Goal: Task Accomplishment & Management: Manage account settings

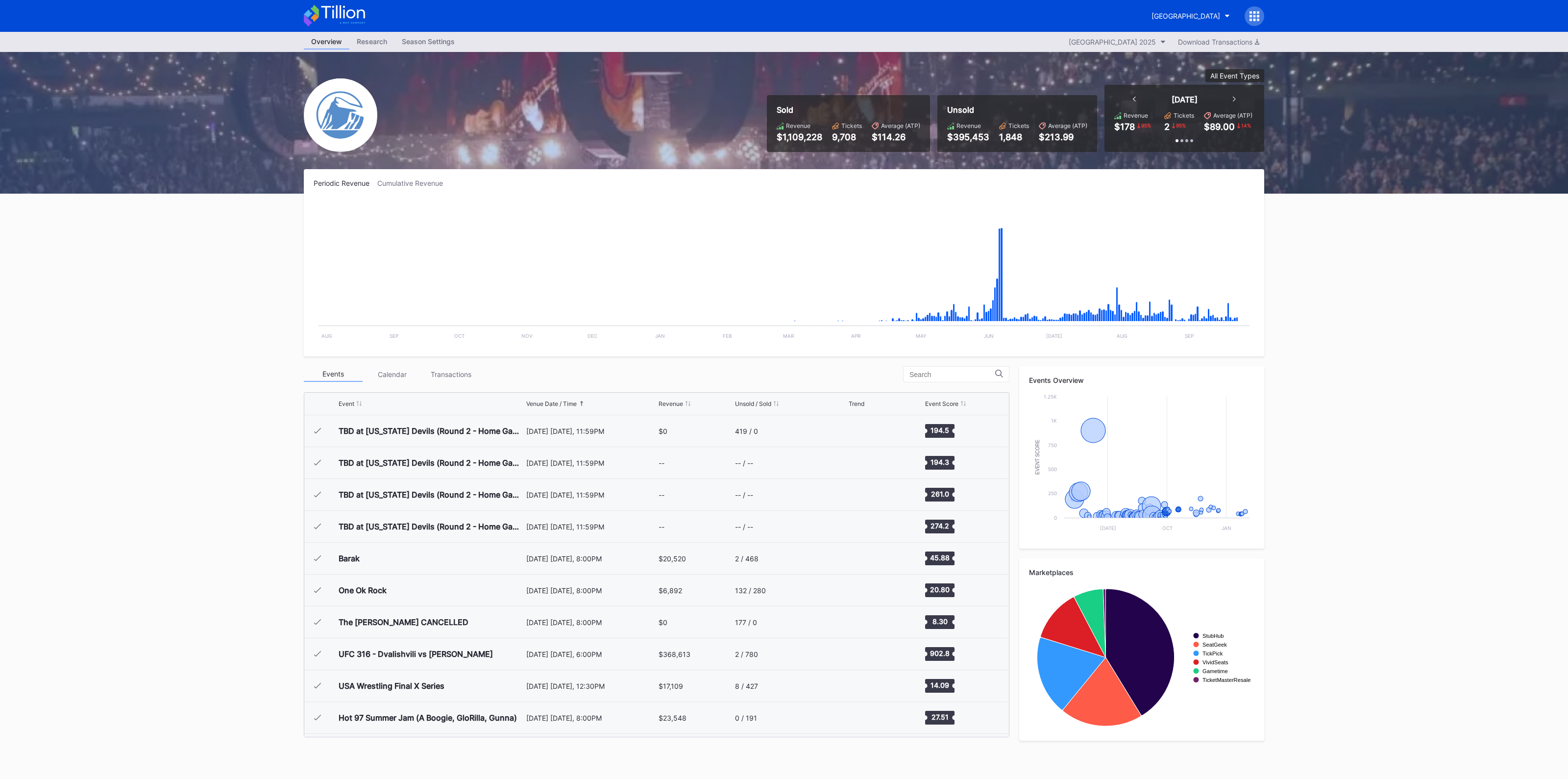
scroll to position [1498, 0]
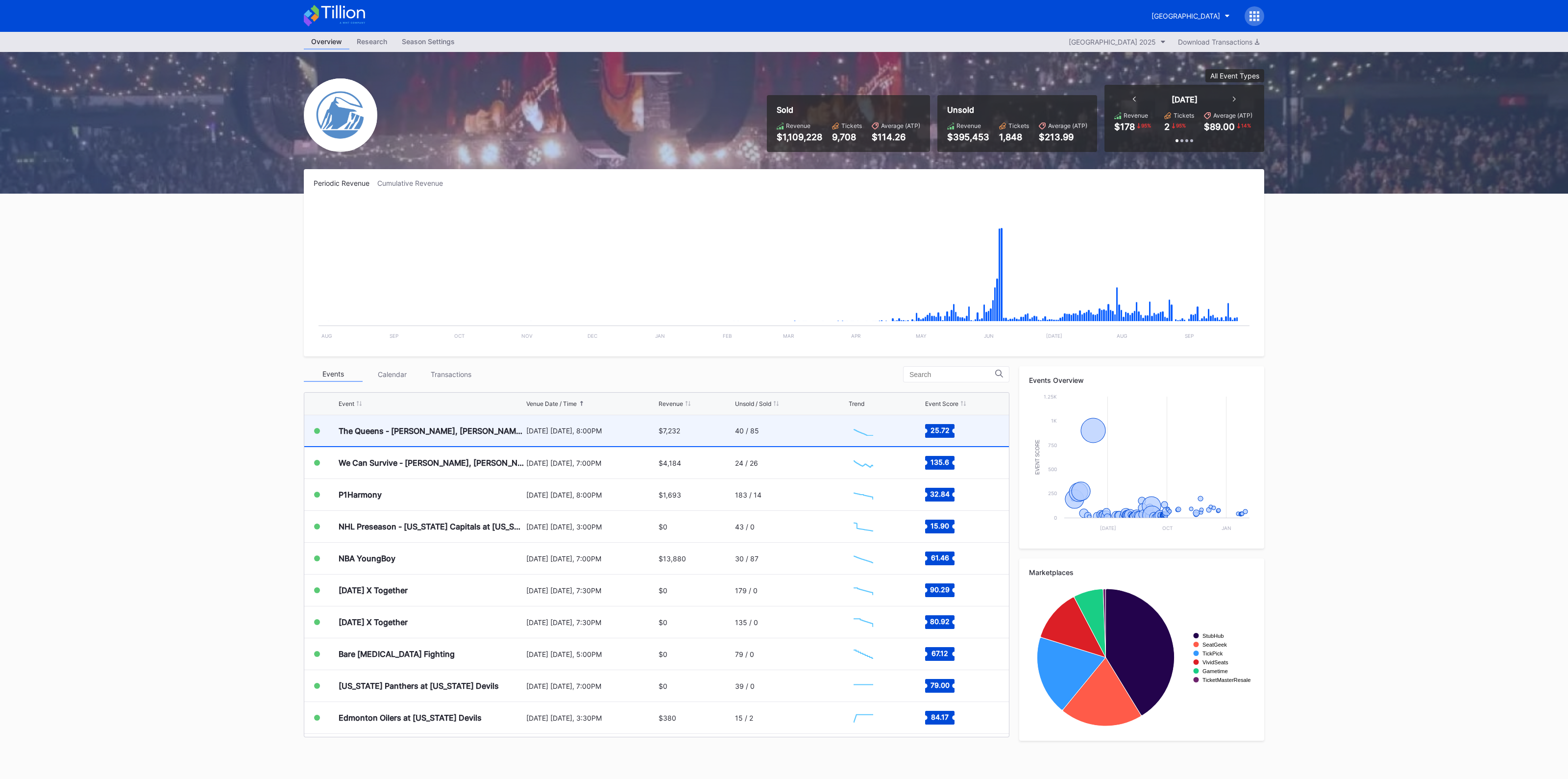
click at [446, 437] on div "The Queens - [PERSON_NAME], [PERSON_NAME], [PERSON_NAME], and [PERSON_NAME]" at bounding box center [431, 431] width 185 height 31
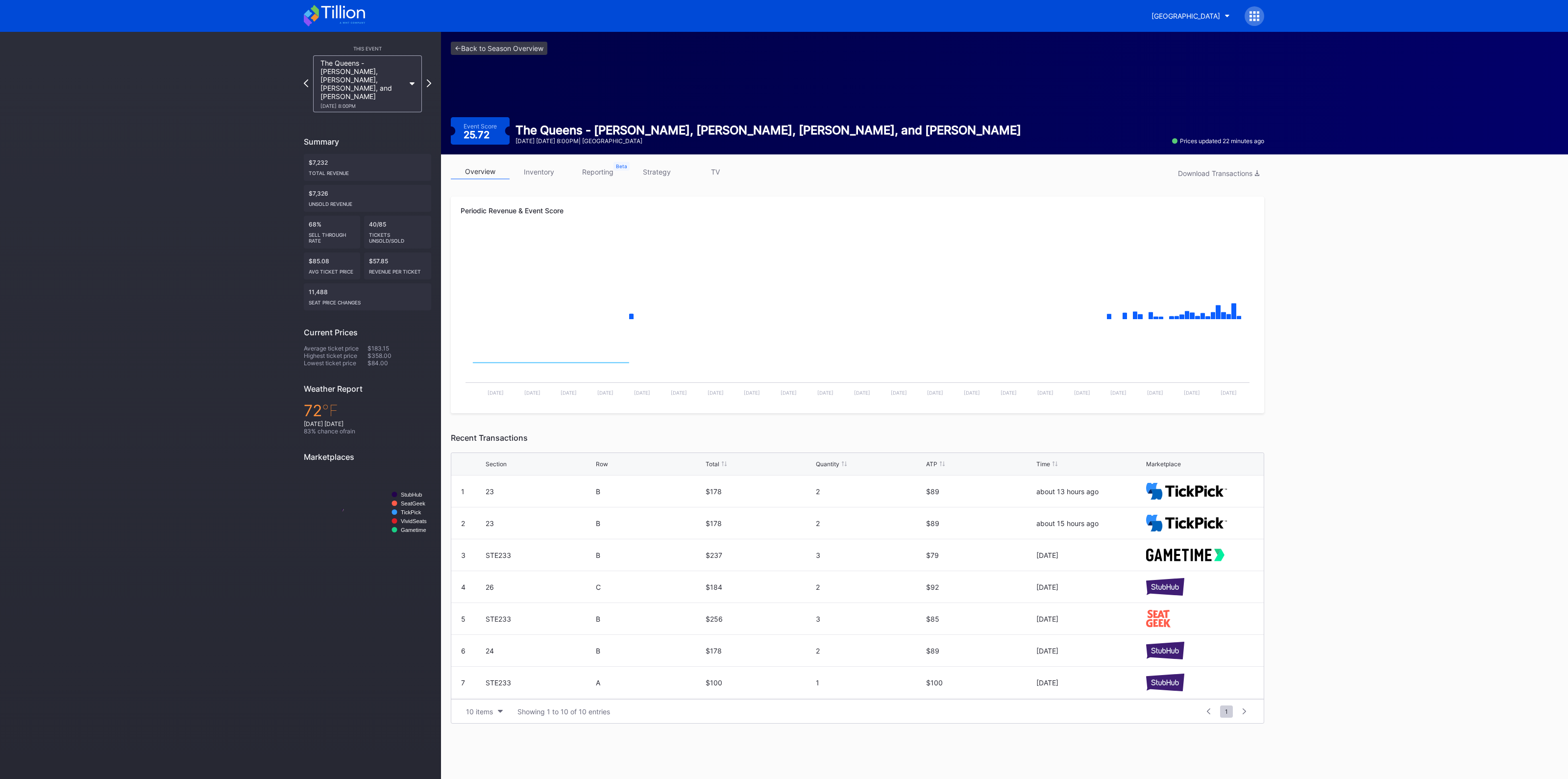
drag, startPoint x: 535, startPoint y: 159, endPoint x: 538, endPoint y: 172, distance: 13.3
click at [538, 172] on link "inventory" at bounding box center [539, 172] width 59 height 16
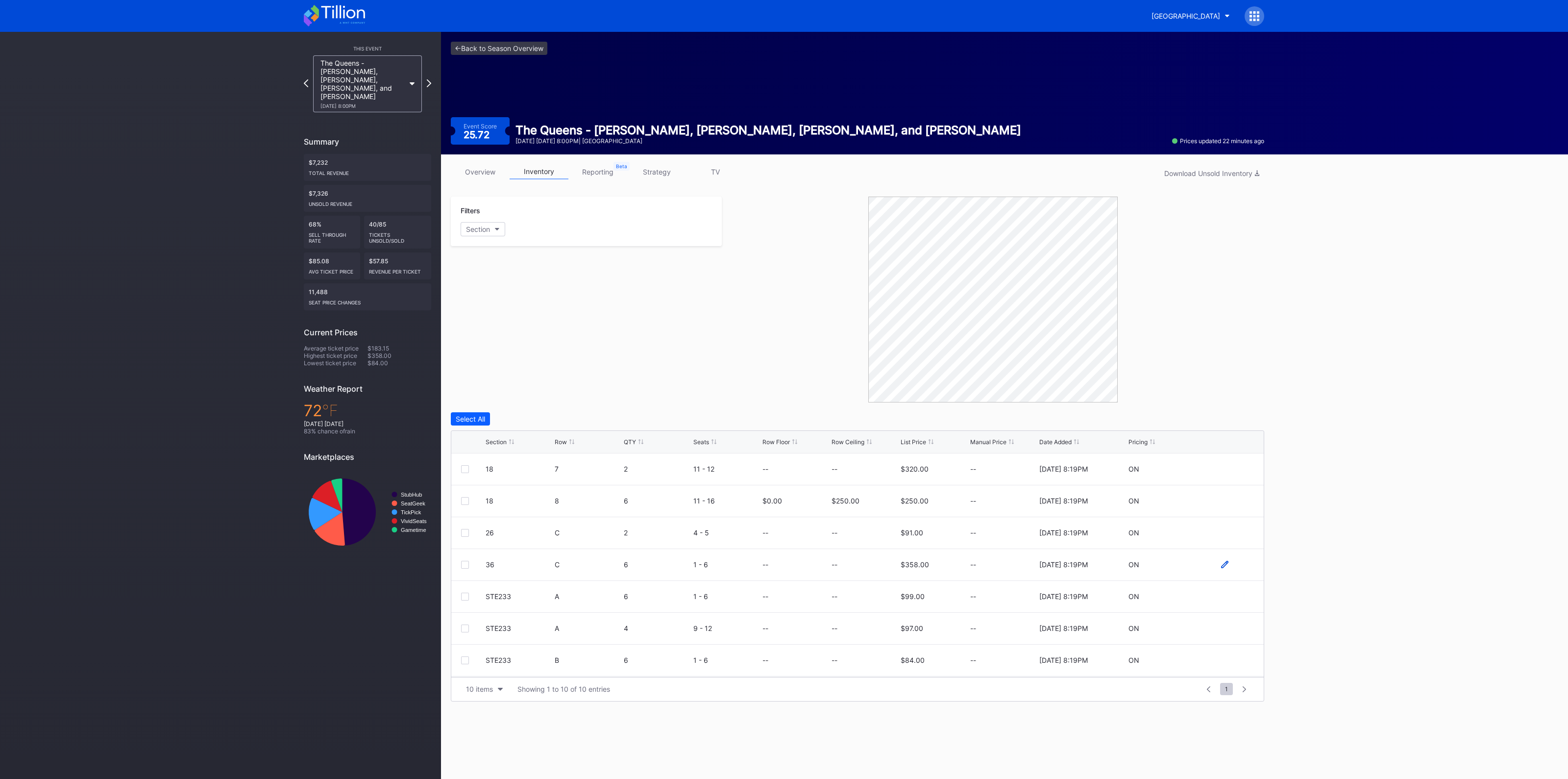
click at [1222, 562] on icon at bounding box center [1225, 564] width 7 height 7
click at [852, 566] on input at bounding box center [865, 568] width 67 height 19
type input "1"
type input "210"
click at [1231, 567] on div "Save" at bounding box center [1240, 568] width 16 height 8
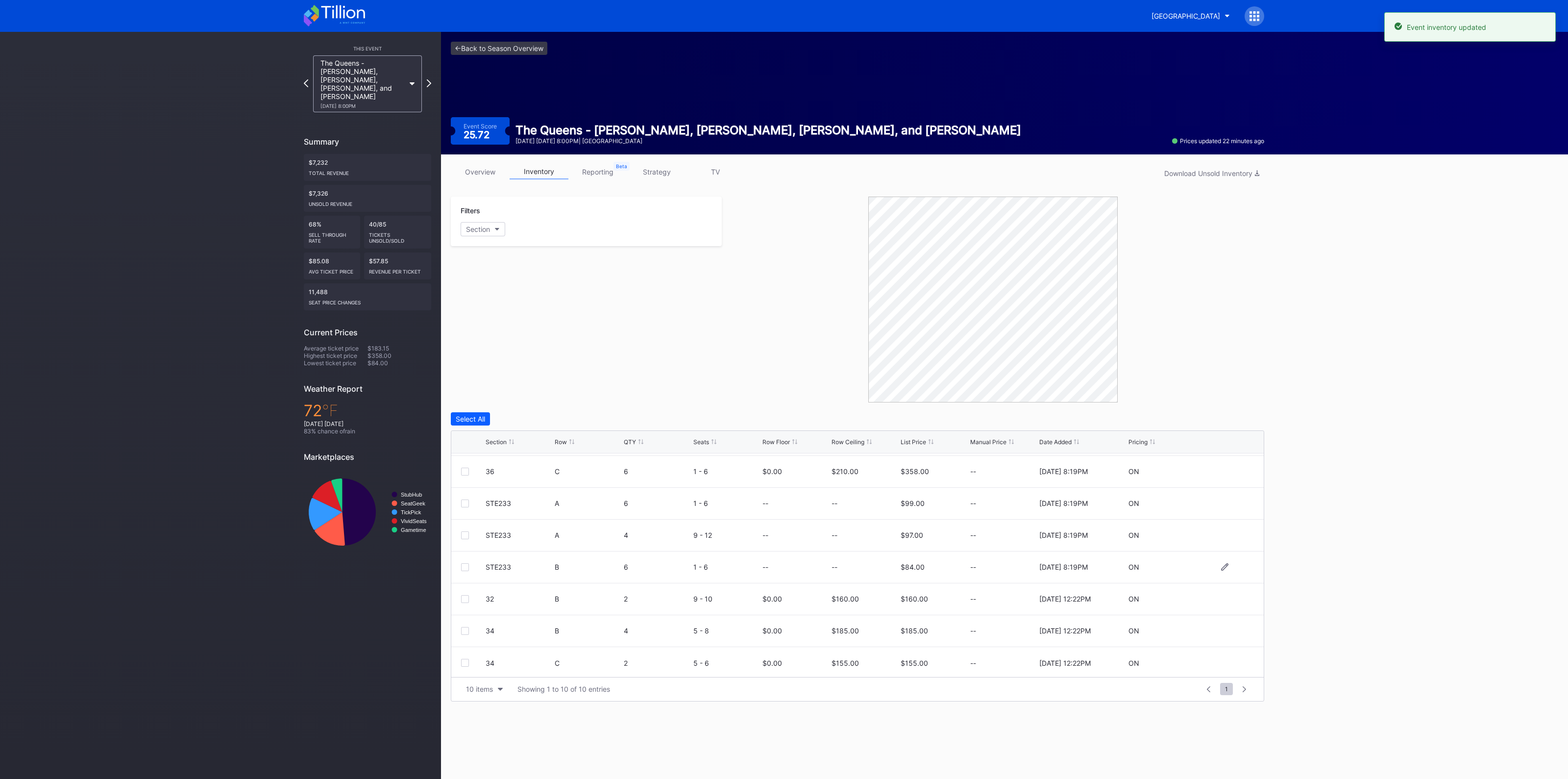
scroll to position [95, 0]
click at [504, 48] on link "<- Back to Season Overview" at bounding box center [499, 48] width 96 height 13
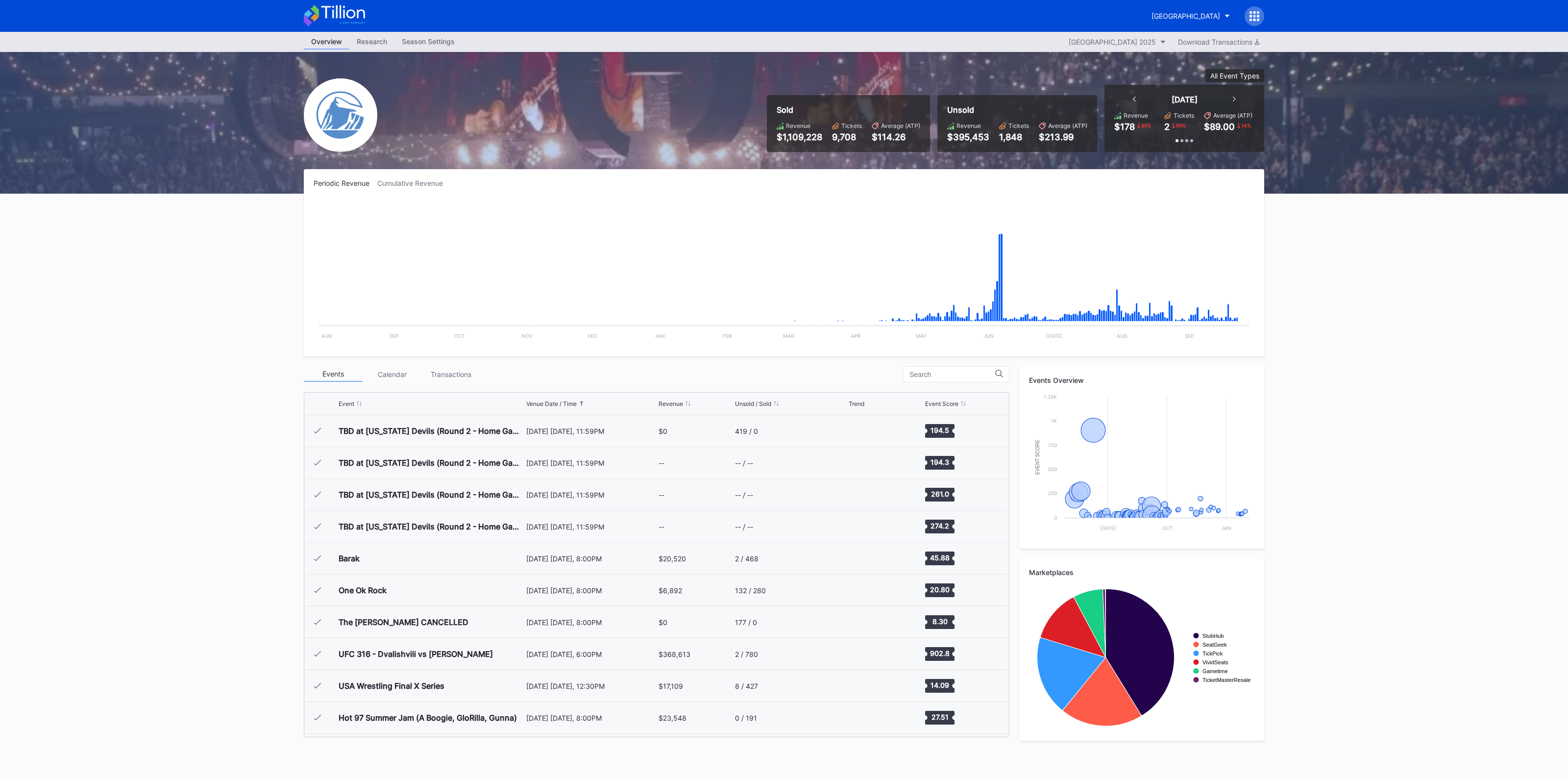
scroll to position [1498, 0]
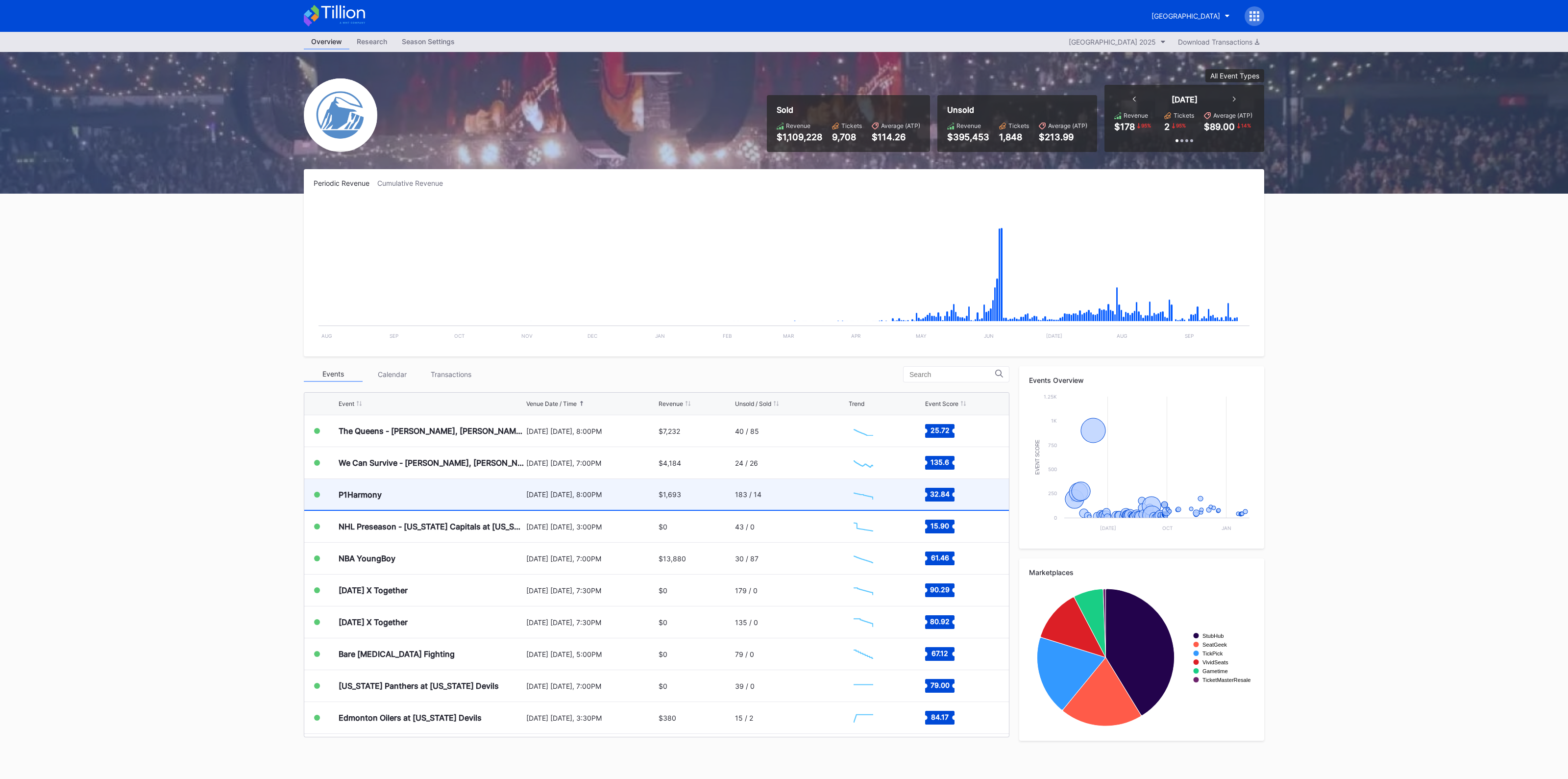
click at [467, 496] on div "P1Harmony" at bounding box center [431, 495] width 185 height 31
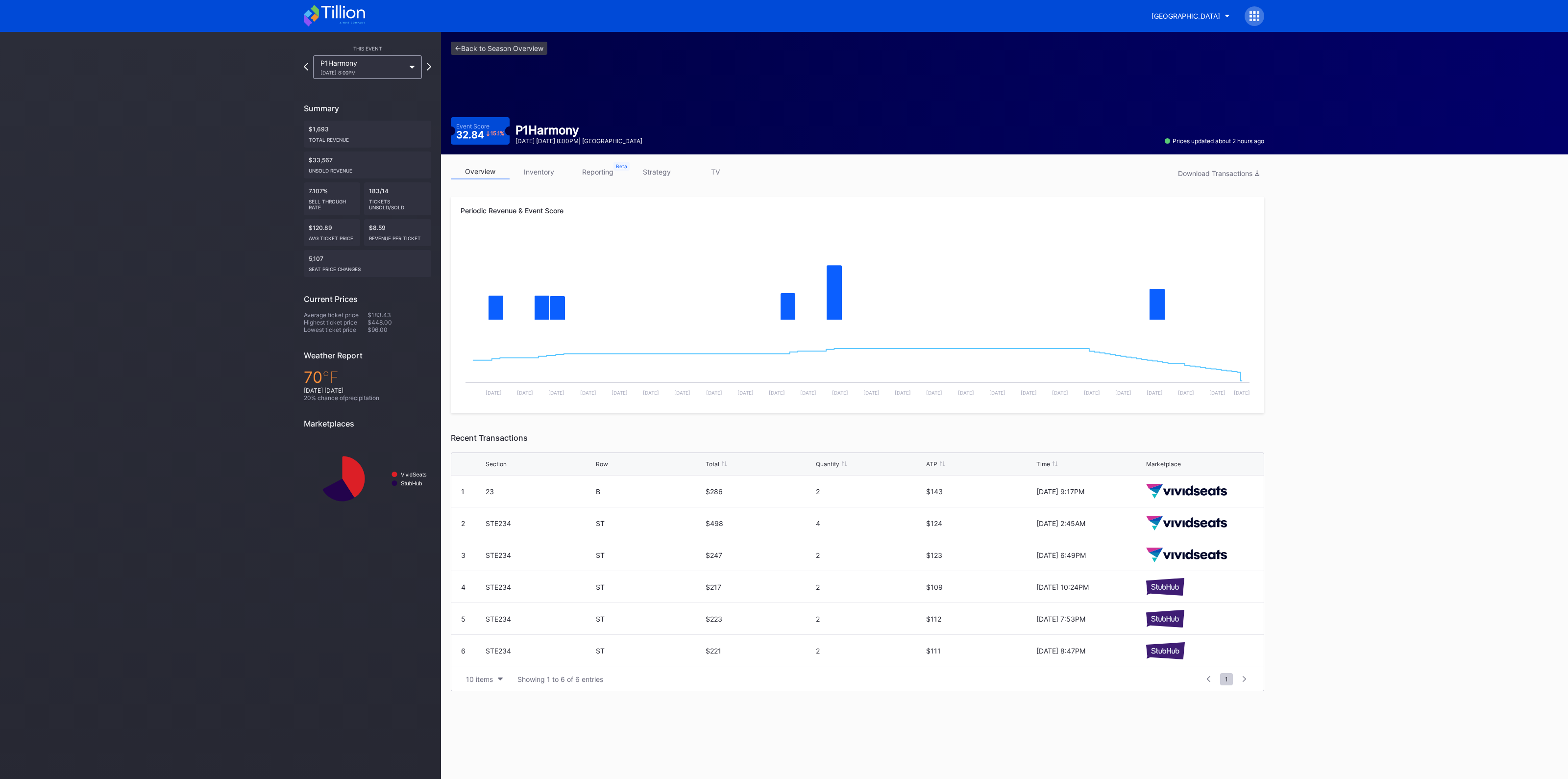
click at [542, 168] on link "inventory" at bounding box center [539, 172] width 59 height 16
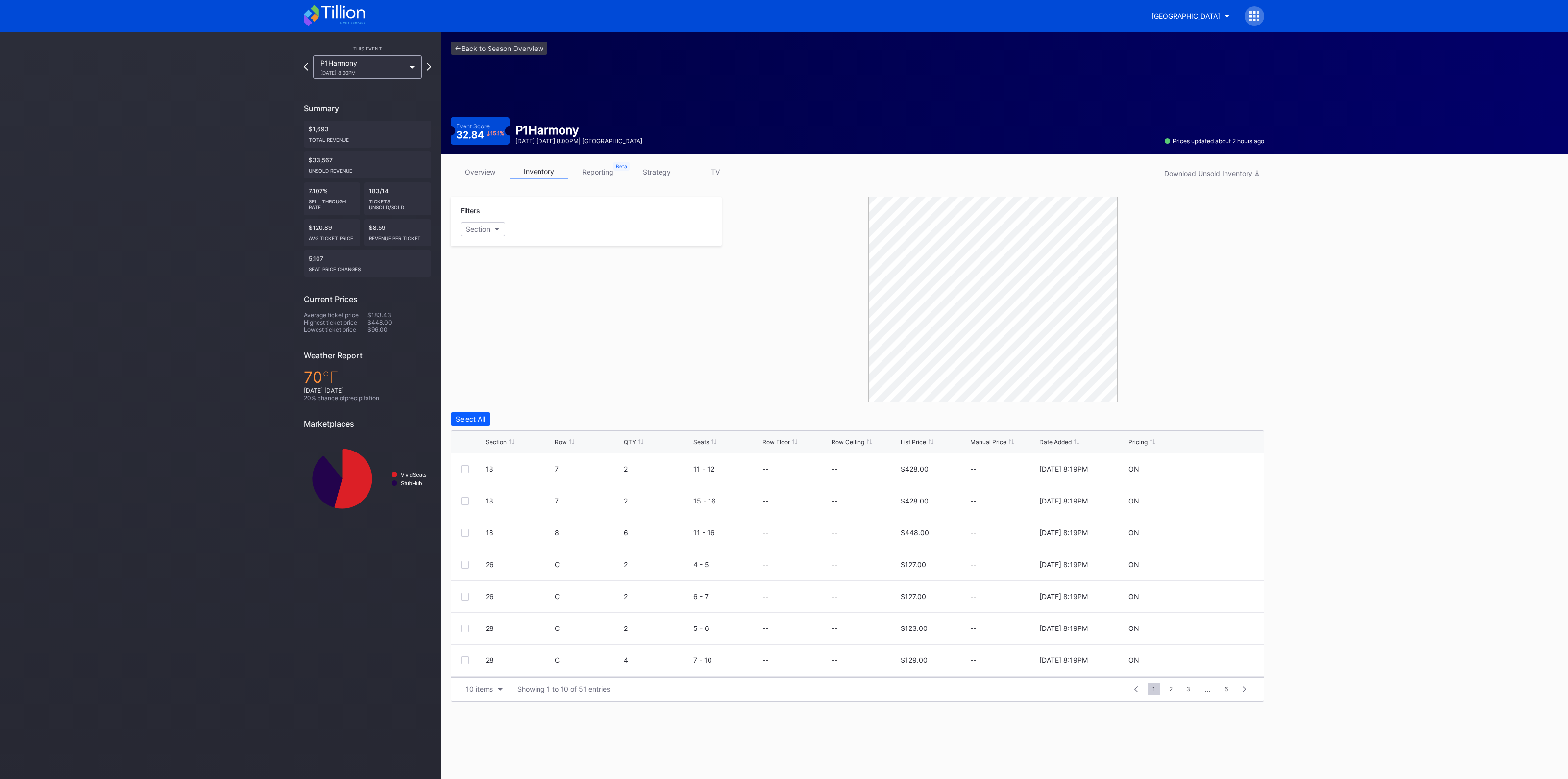
click at [490, 173] on link "overview" at bounding box center [480, 172] width 59 height 16
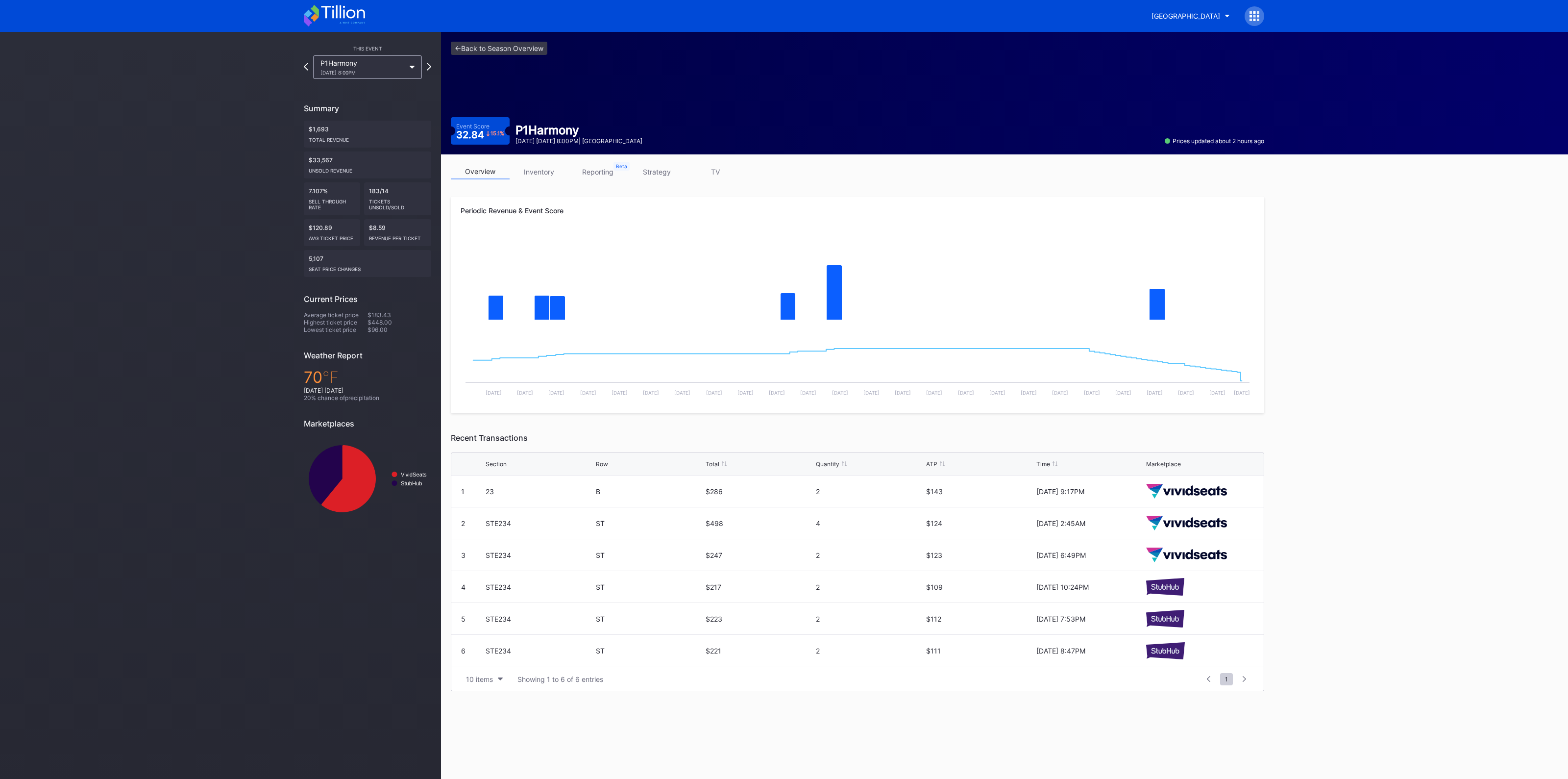
click at [549, 176] on link "inventory" at bounding box center [539, 172] width 59 height 16
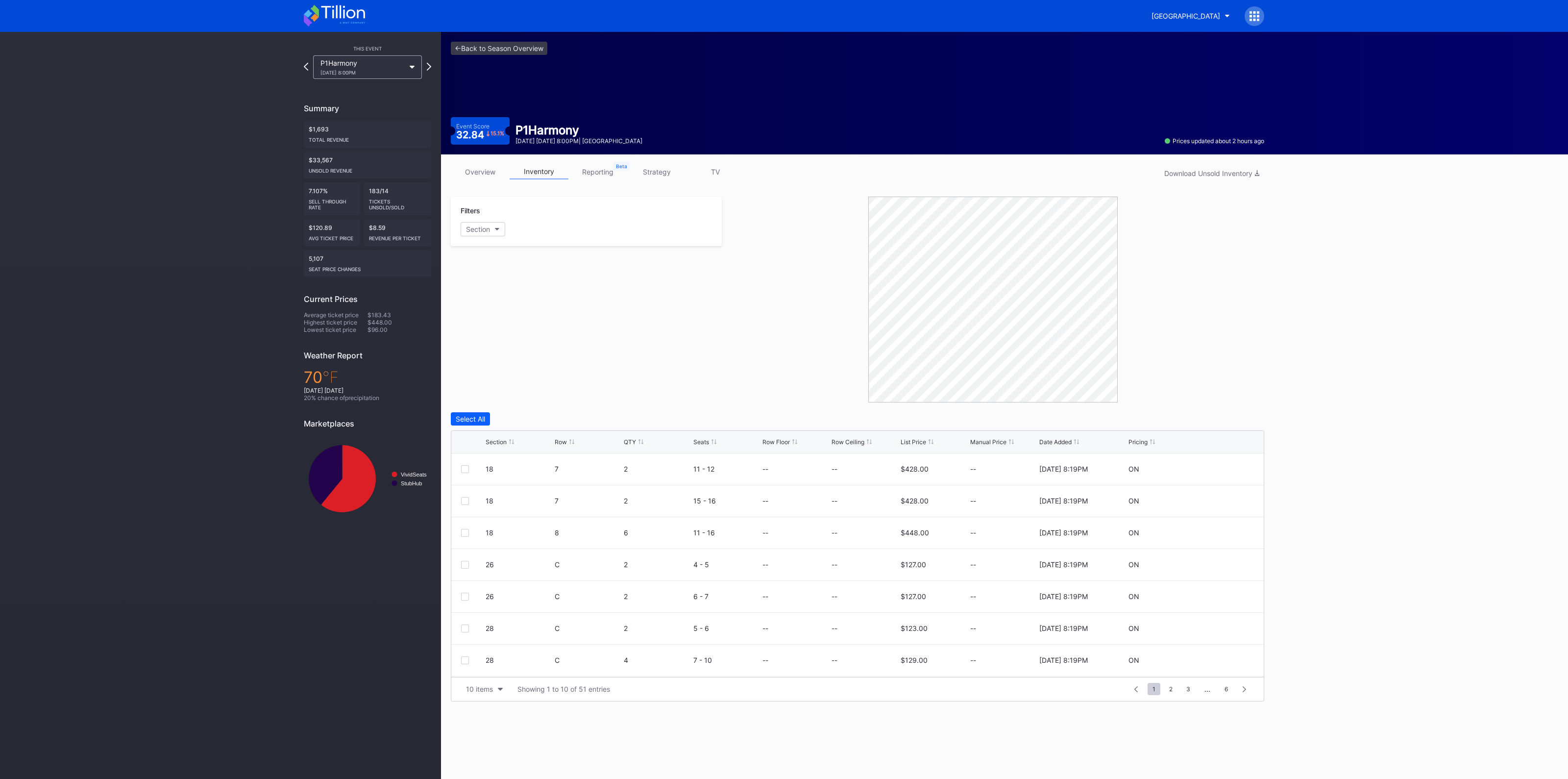
click at [664, 171] on link "strategy" at bounding box center [657, 172] width 59 height 16
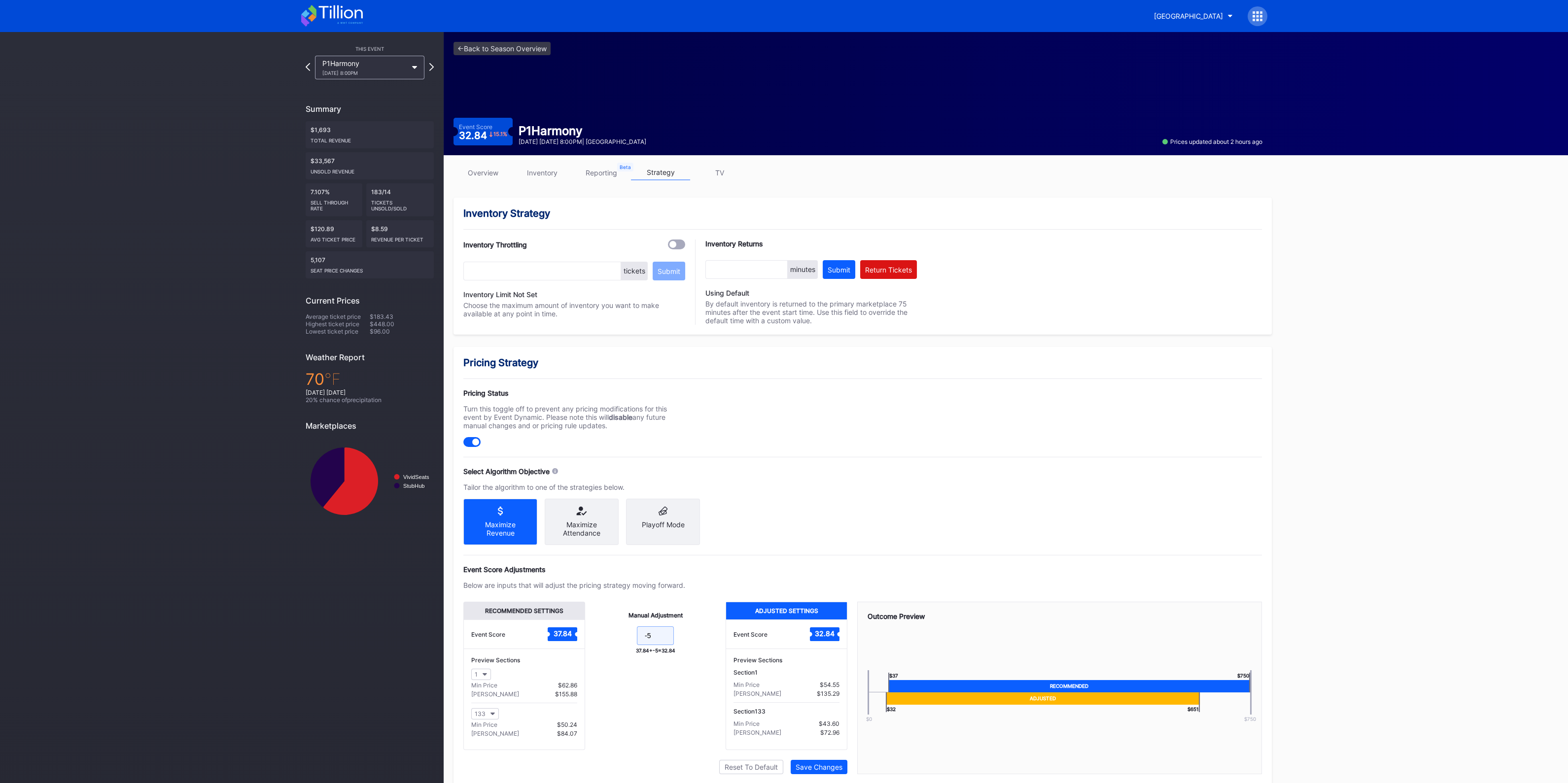
click at [665, 643] on input "-5" at bounding box center [655, 635] width 37 height 19
click at [557, 178] on link "inventory" at bounding box center [542, 173] width 59 height 16
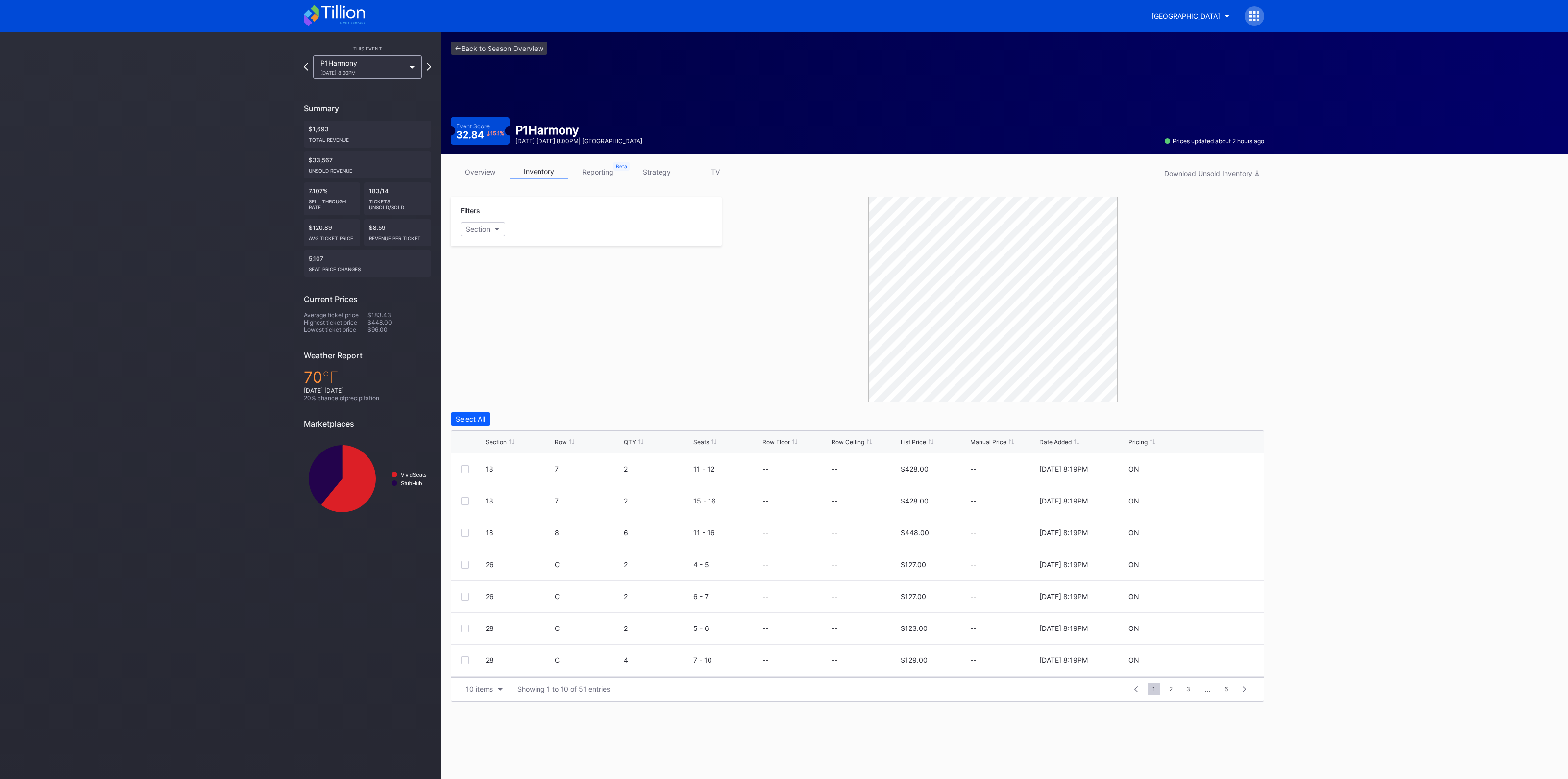
click at [502, 440] on div "Section" at bounding box center [496, 441] width 21 height 7
click at [1222, 466] on icon at bounding box center [1225, 468] width 7 height 7
click at [841, 469] on input at bounding box center [865, 472] width 67 height 19
type input "300"
click at [1231, 472] on div "Save" at bounding box center [1240, 472] width 16 height 8
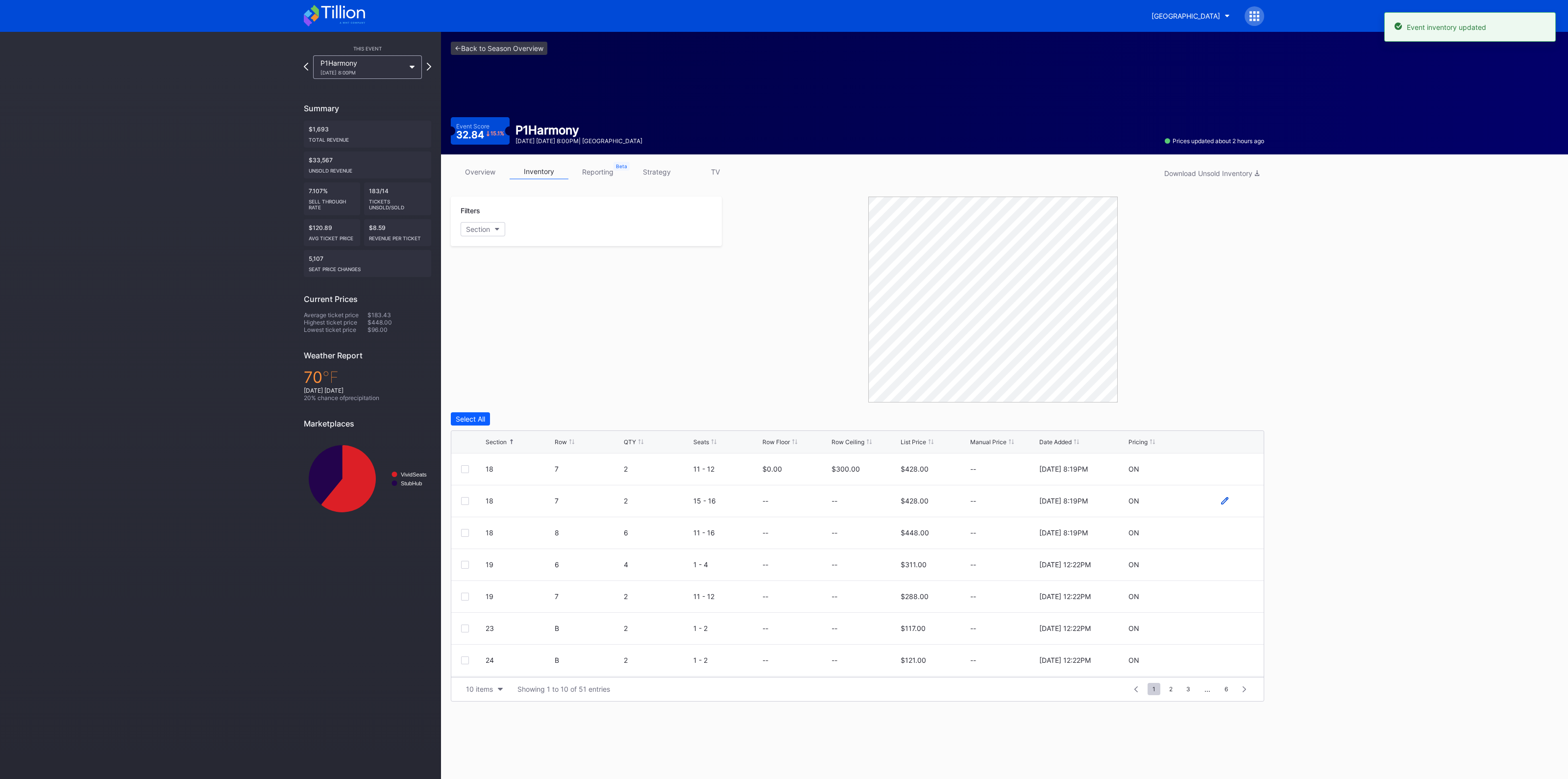
click at [1222, 499] on icon at bounding box center [1225, 500] width 7 height 7
click at [868, 504] on input at bounding box center [865, 504] width 67 height 19
type input "310"
click at [1231, 500] on div "Save" at bounding box center [1240, 504] width 16 height 8
click at [1209, 526] on div "18 8 6 11 - 16 -- -- $448.00 -- [DATE] 8:19PM ON" at bounding box center [857, 533] width 812 height 32
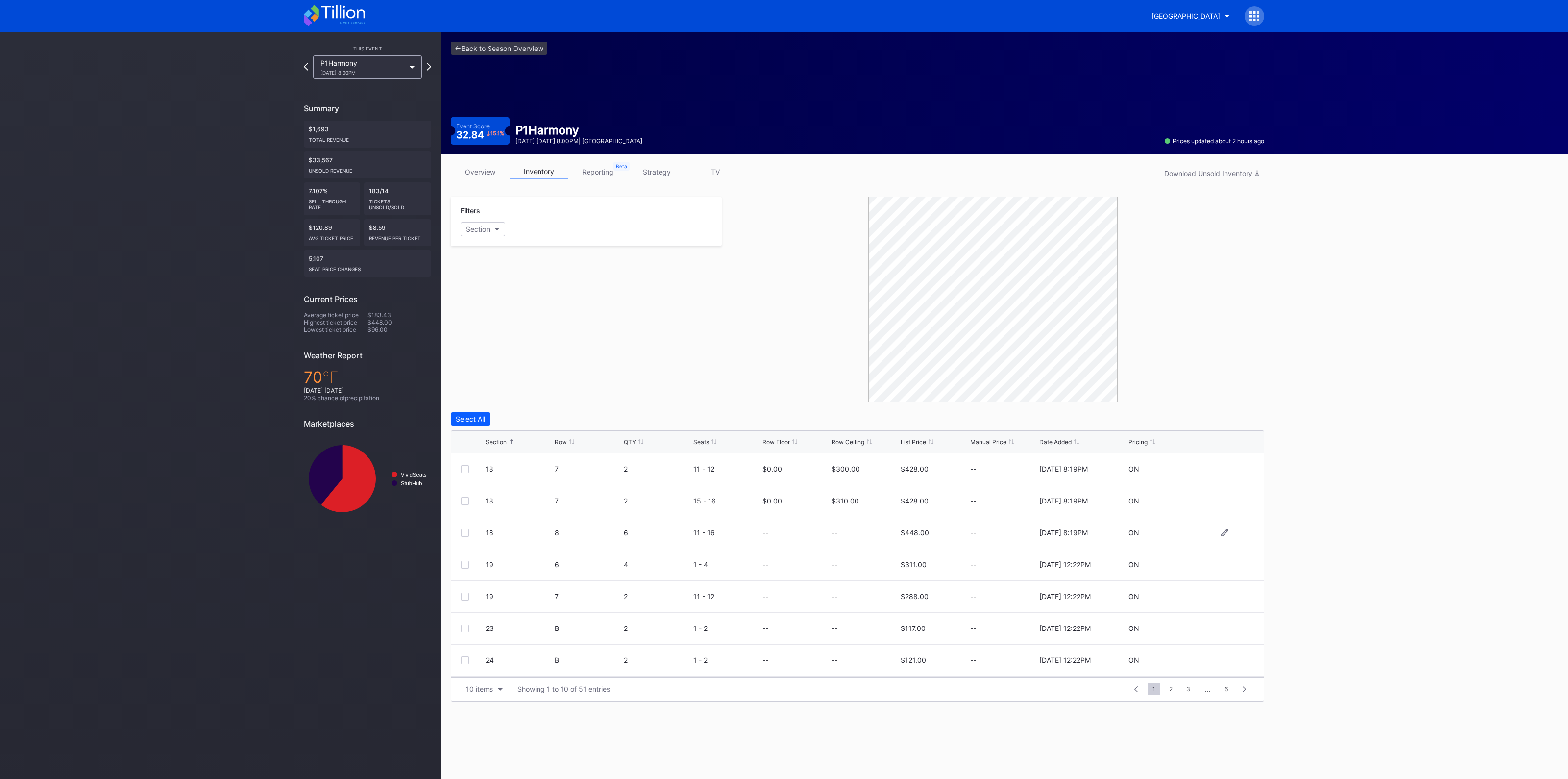
click at [1209, 531] on div at bounding box center [1225, 532] width 59 height 7
click at [1222, 531] on icon at bounding box center [1225, 532] width 7 height 7
drag, startPoint x: 866, startPoint y: 539, endPoint x: 873, endPoint y: 529, distance: 12.2
click at [866, 539] on input at bounding box center [865, 536] width 67 height 19
type input "303"
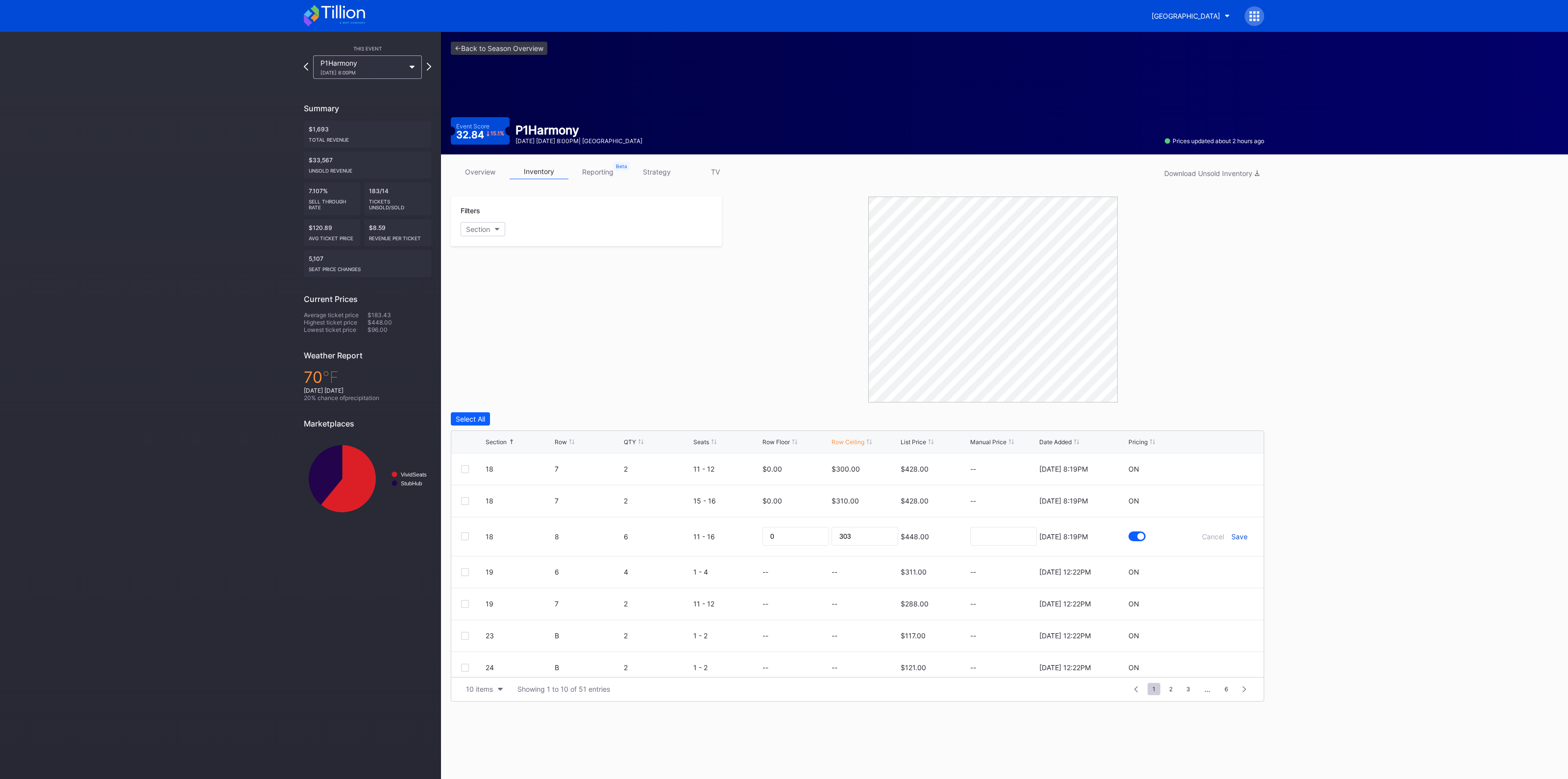
click at [1231, 532] on div "Save" at bounding box center [1240, 536] width 16 height 8
click at [485, 689] on div "10 items" at bounding box center [479, 689] width 27 height 8
click at [476, 689] on div "10 items" at bounding box center [479, 689] width 27 height 8
click at [489, 672] on div "200 items" at bounding box center [484, 664] width 47 height 18
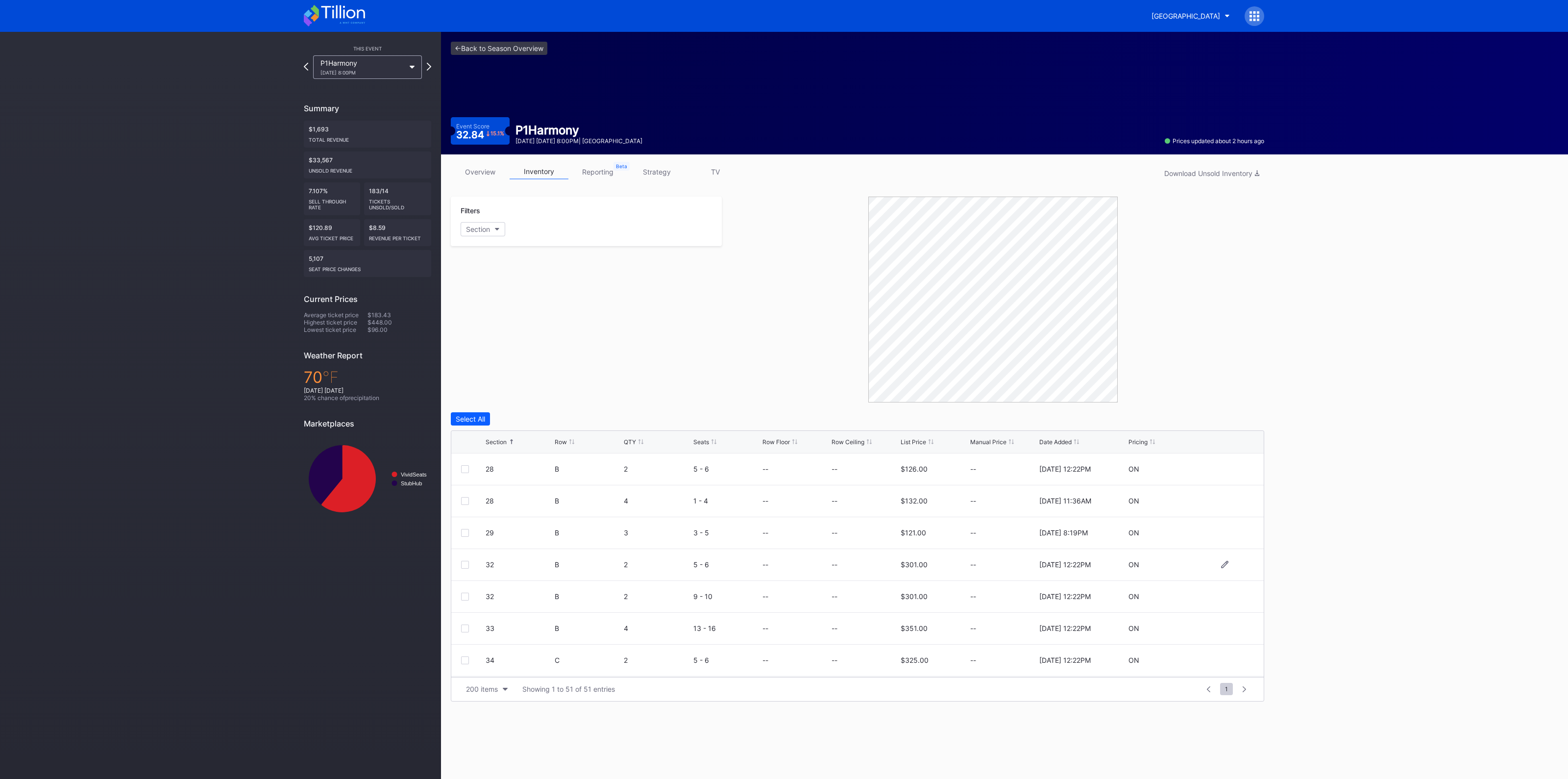
scroll to position [490, 0]
click at [1222, 550] on icon at bounding box center [1225, 553] width 7 height 7
drag, startPoint x: 851, startPoint y: 555, endPoint x: 1151, endPoint y: 514, distance: 302.8
click at [851, 555] on input at bounding box center [865, 556] width 67 height 19
type input "155"
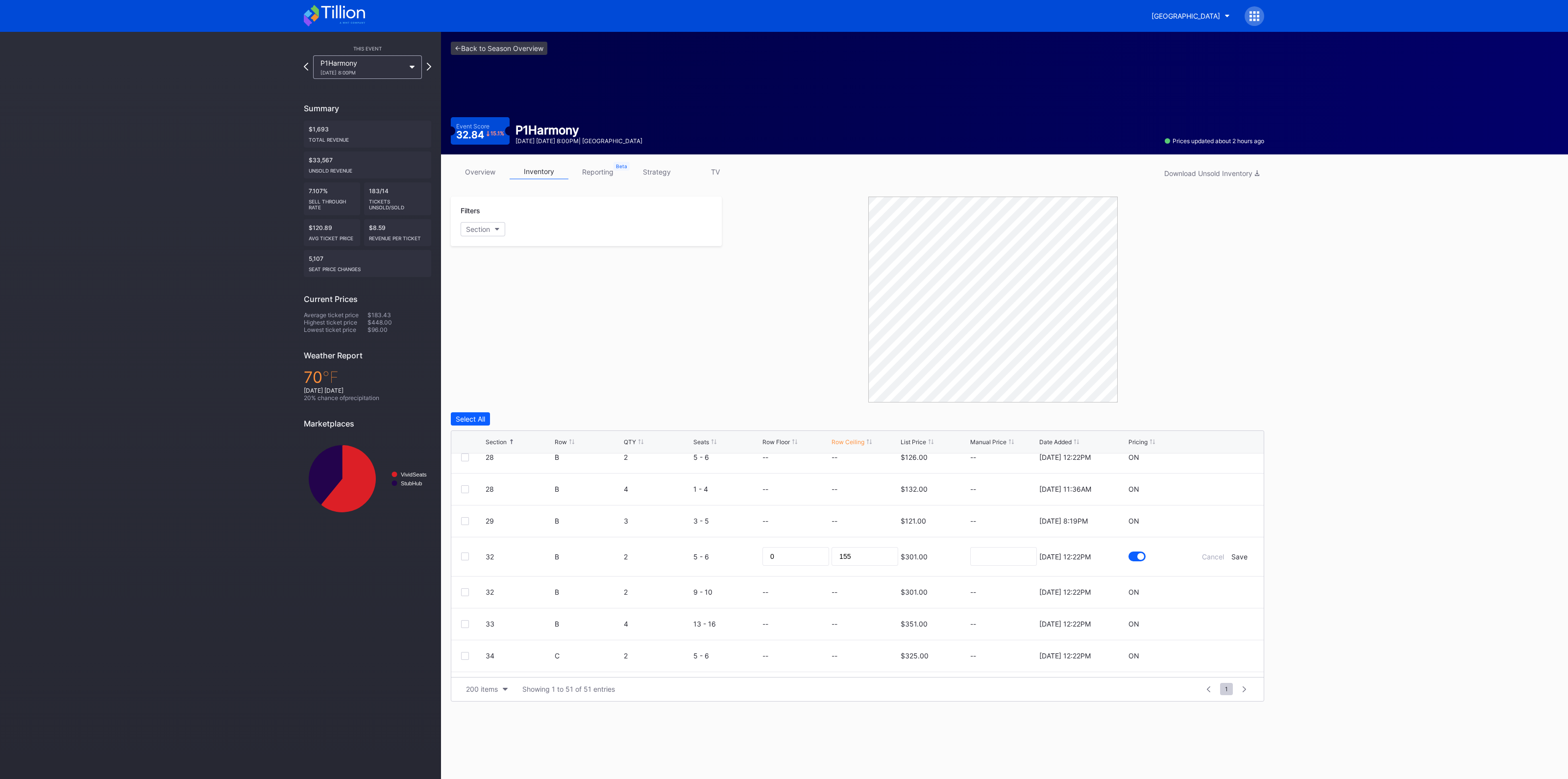
click at [1228, 560] on form "32 B 2 5 - 6 0 155 $301.00 [DATE] 12:22PM Cancel Save" at bounding box center [869, 556] width 769 height 38
click at [1231, 556] on div "Save" at bounding box center [1240, 557] width 16 height 8
click at [512, 51] on link "<- Back to Season Overview" at bounding box center [499, 48] width 96 height 13
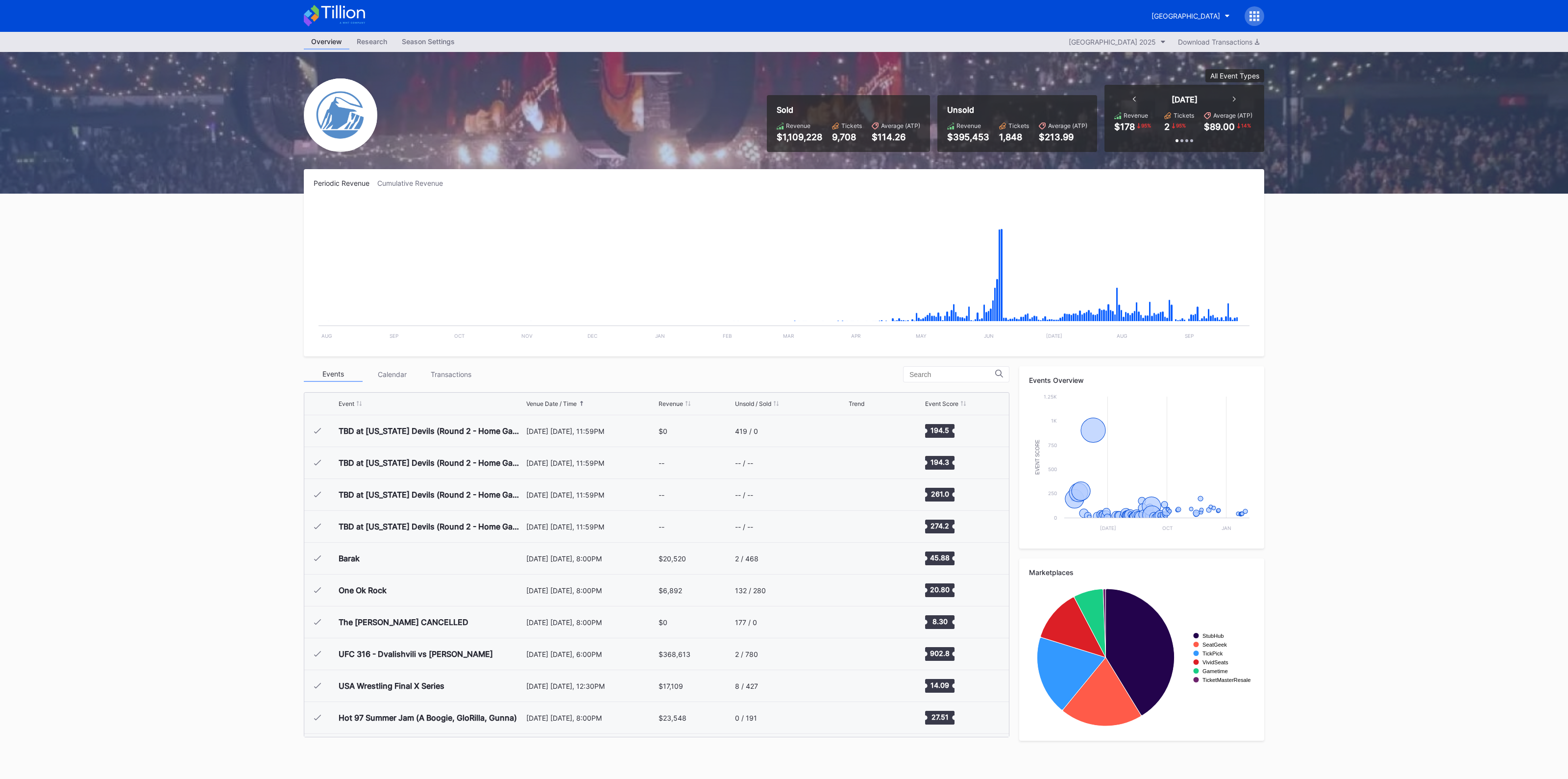
scroll to position [1498, 0]
